Goal: Entertainment & Leisure: Browse casually

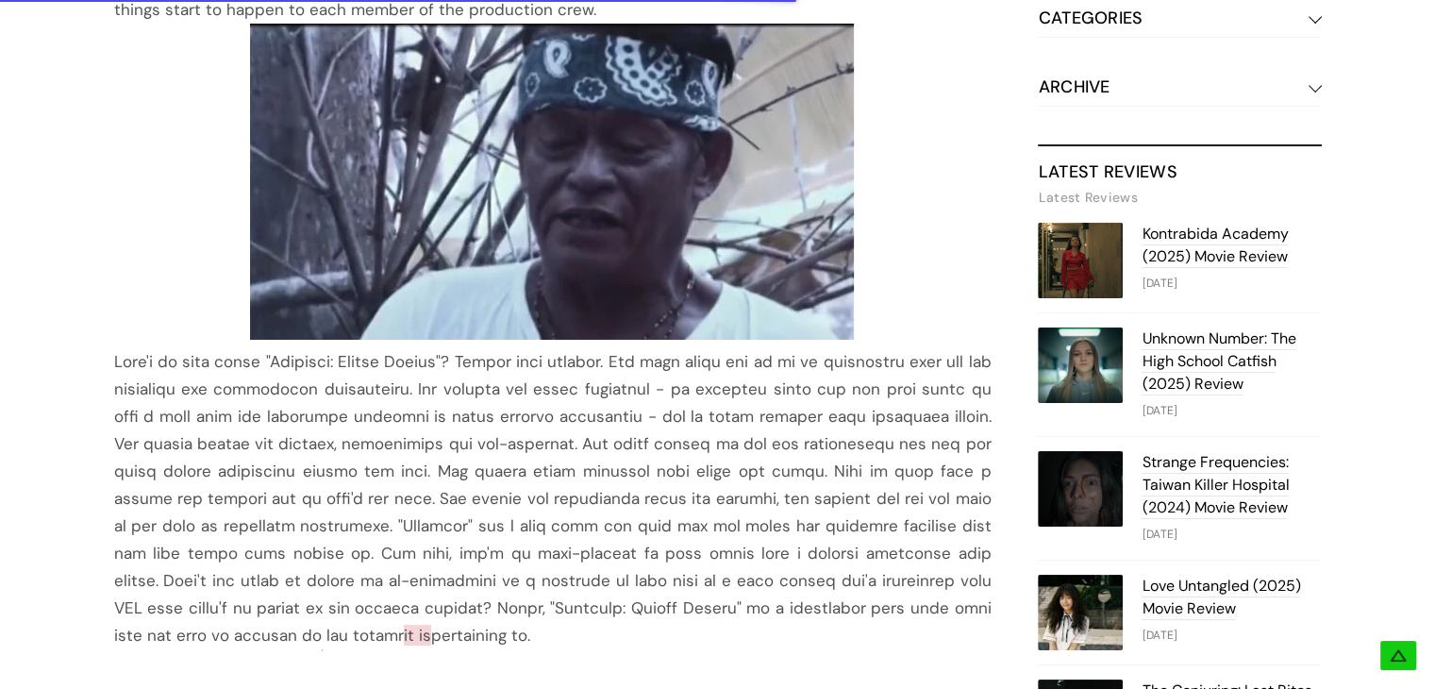
scroll to position [1041, 0]
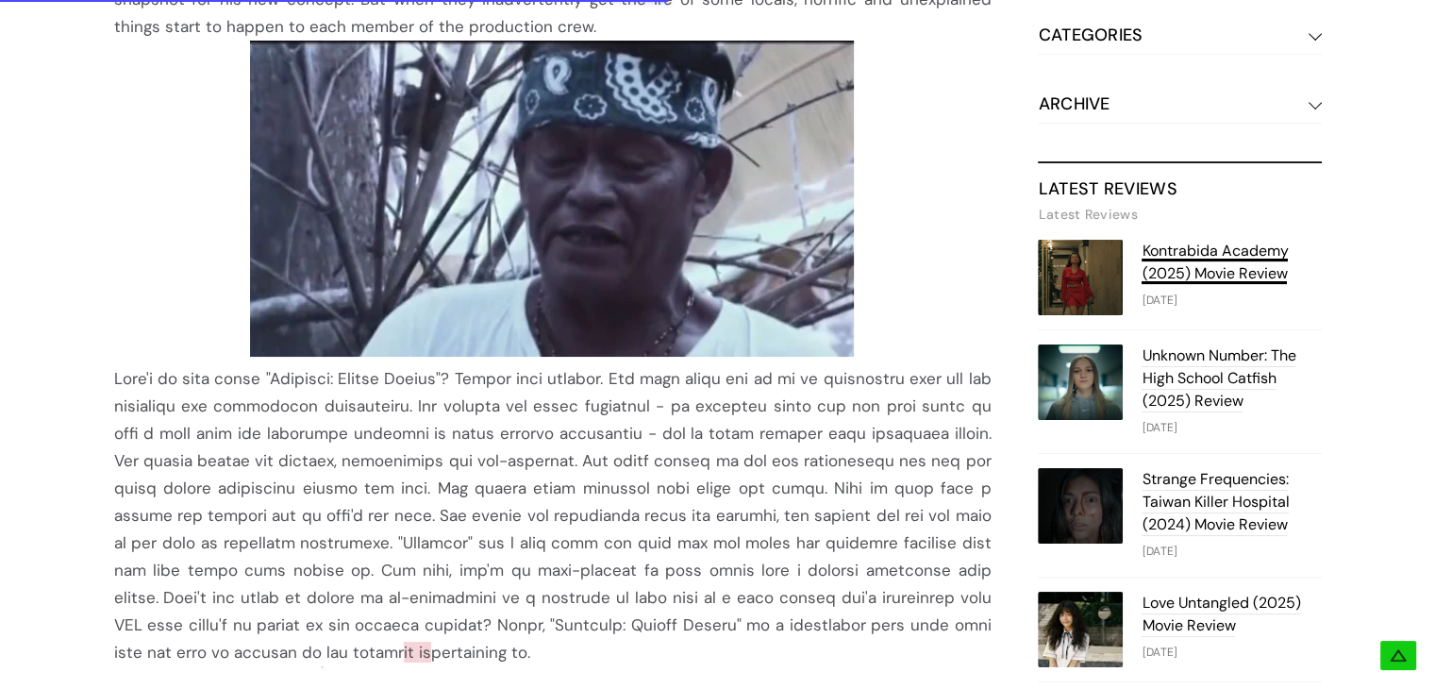
click at [1231, 250] on link "Kontrabida Academy (2025) Movie Review" at bounding box center [1215, 263] width 146 height 44
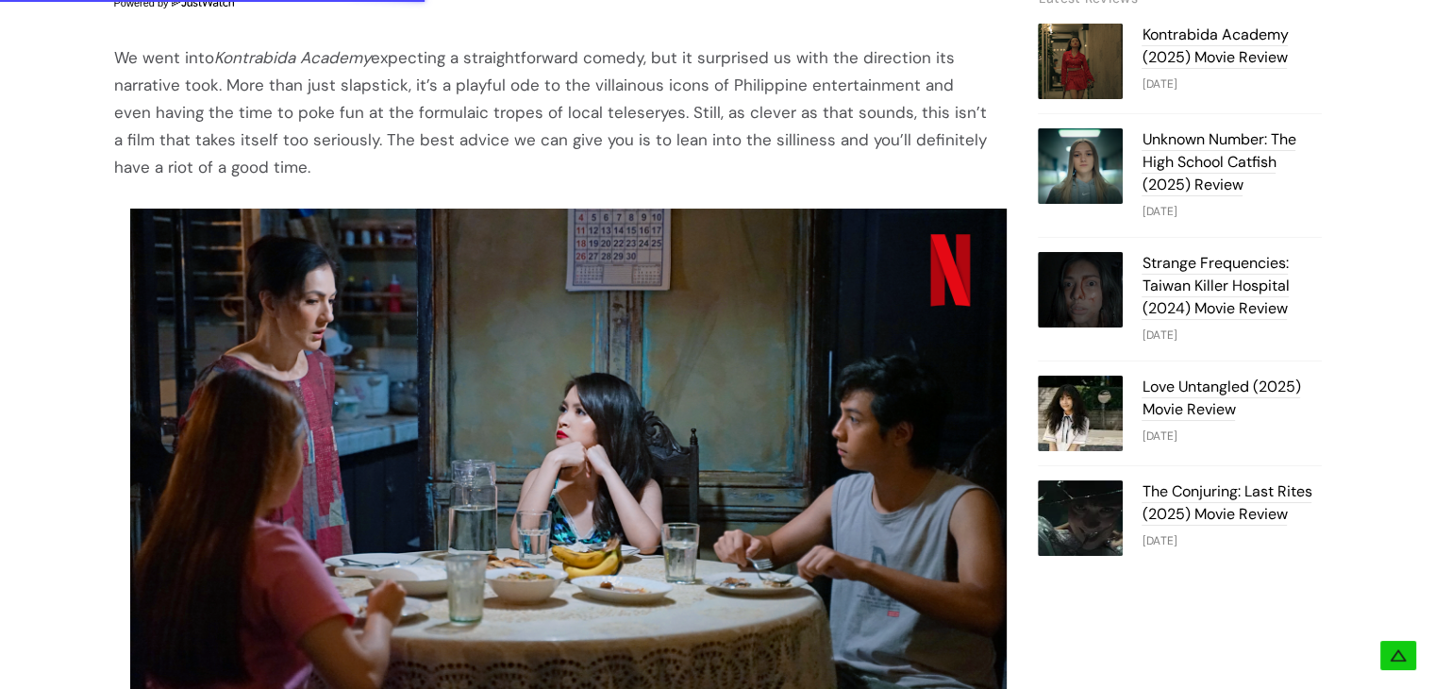
scroll to position [1309, 0]
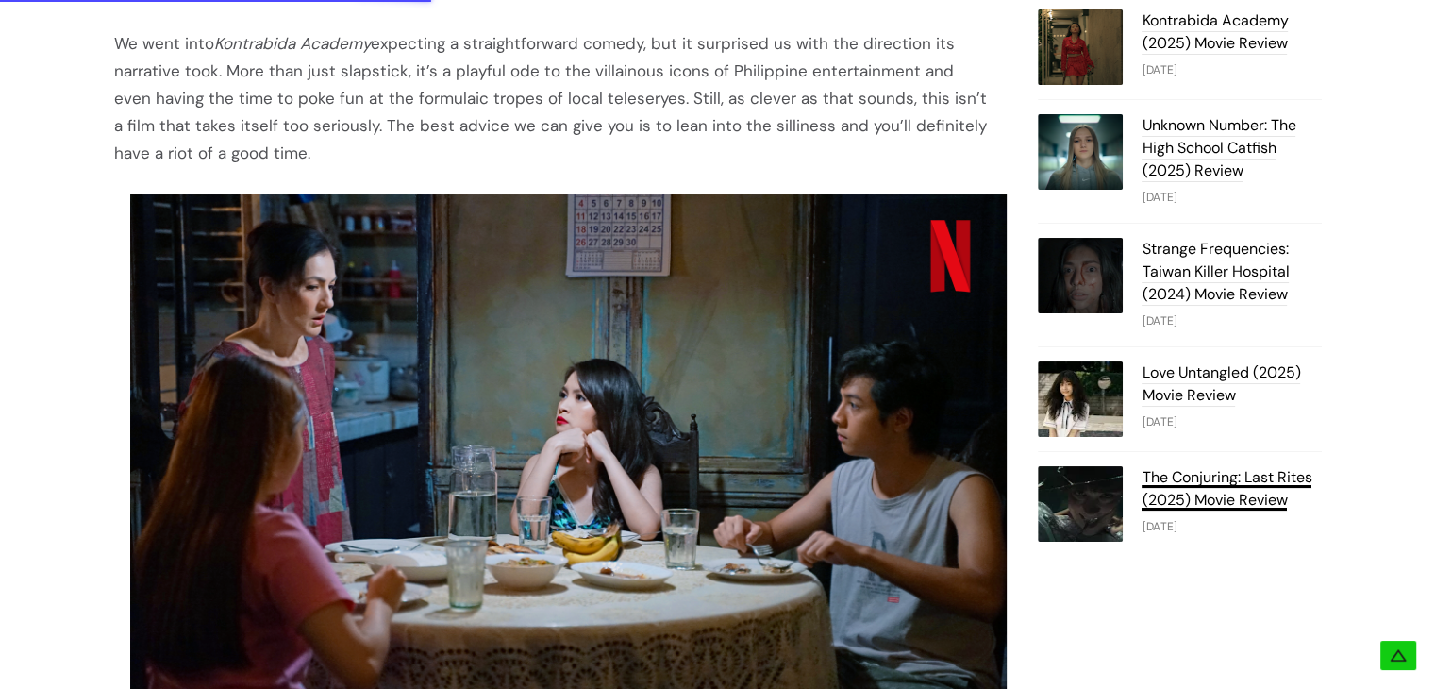
click at [1246, 489] on link "The Conjuring: Last Rites (2025) Movie Review" at bounding box center [1227, 489] width 170 height 44
